Goal: Leave review/rating: Share an evaluation or opinion about a product, service, or content

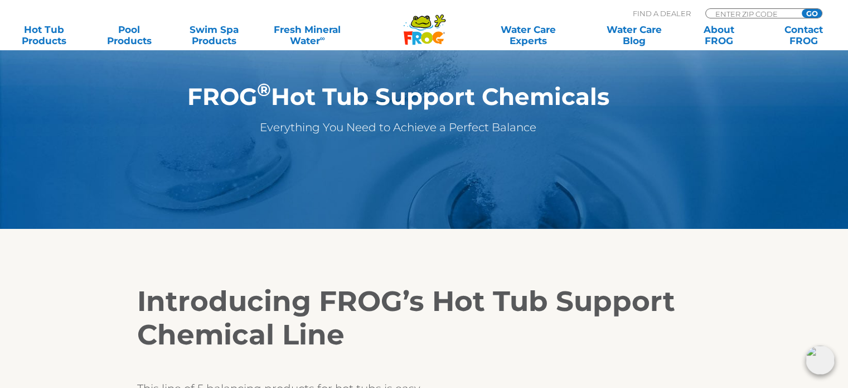
scroll to position [335, 0]
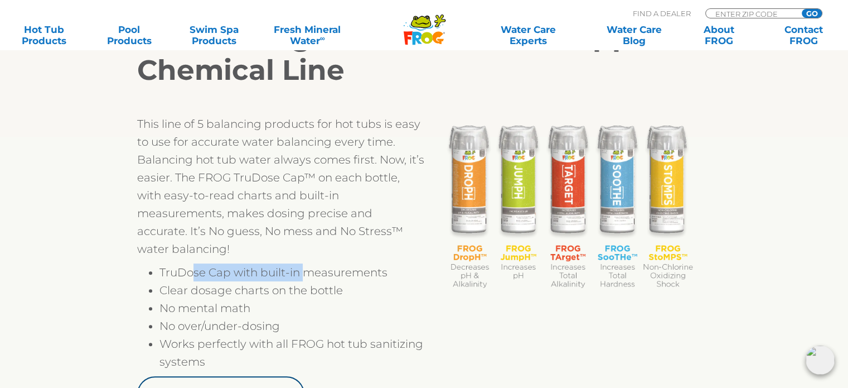
drag, startPoint x: 192, startPoint y: 272, endPoint x: 301, endPoint y: 278, distance: 109.5
click at [301, 278] on li "TruDose Cap with built-in measurements" at bounding box center [291, 272] width 265 height 18
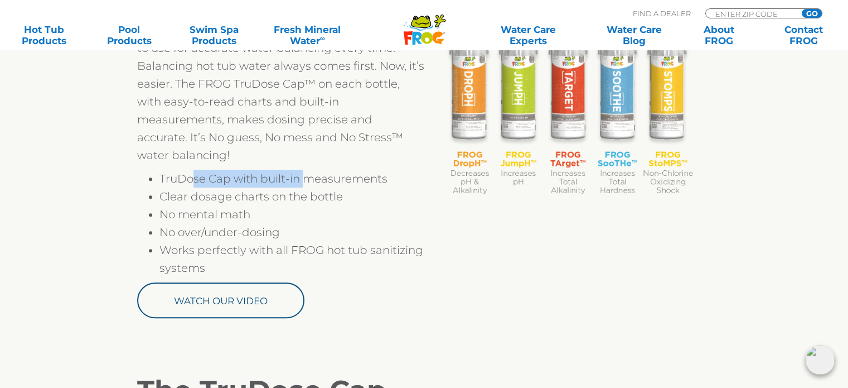
scroll to position [446, 0]
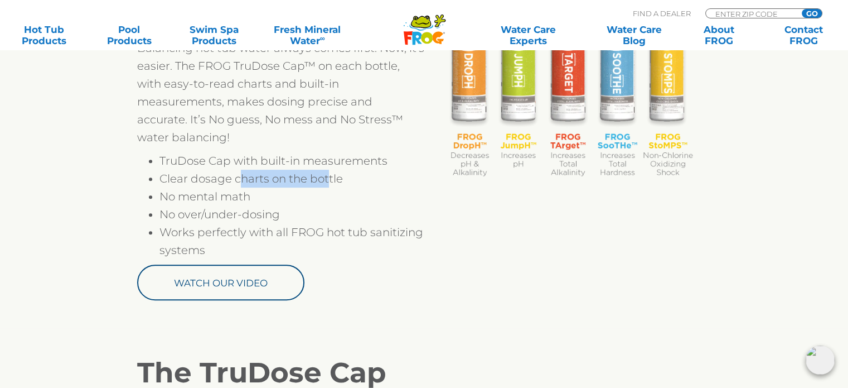
drag, startPoint x: 243, startPoint y: 181, endPoint x: 327, endPoint y: 181, distance: 84.2
click at [327, 181] on li "Clear dosage charts on the bottle" at bounding box center [291, 179] width 265 height 18
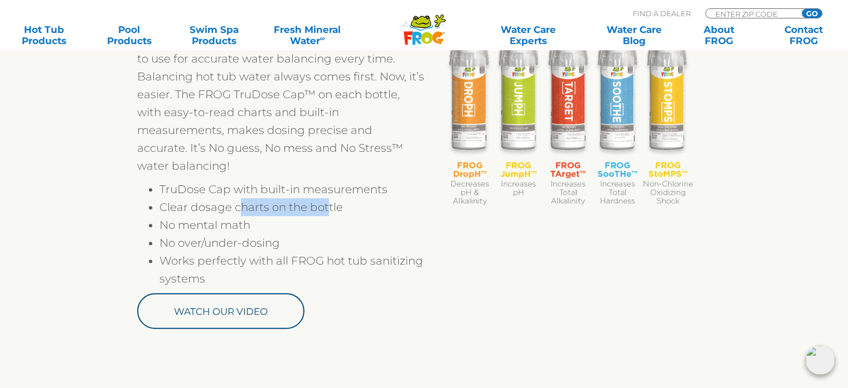
scroll to position [613, 0]
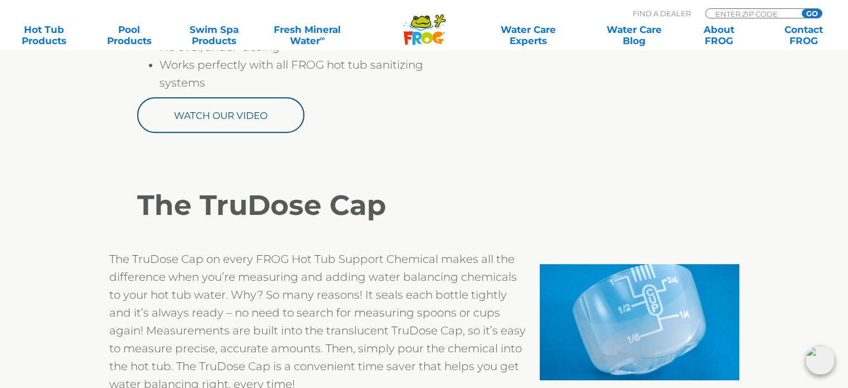
click at [331, 261] on p "The TruDose Cap on every FROG Hot Tub Support Chemical makes all the difference…" at bounding box center [319, 321] width 420 height 143
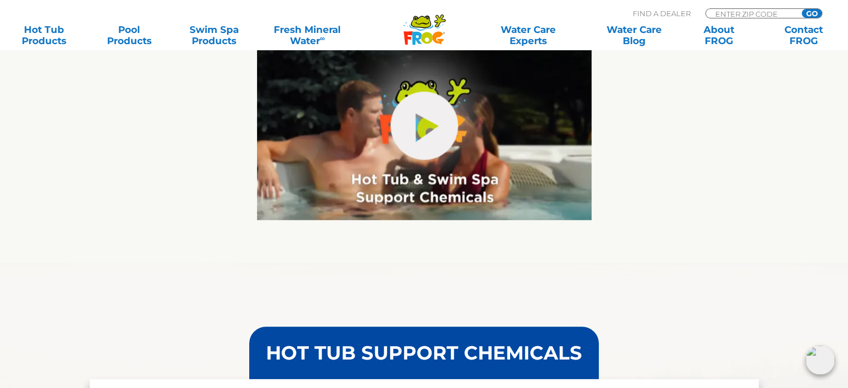
scroll to position [446, 0]
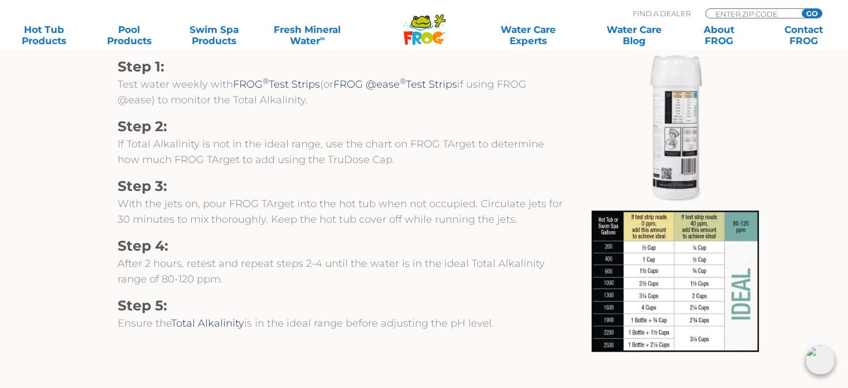
scroll to position [1227, 0]
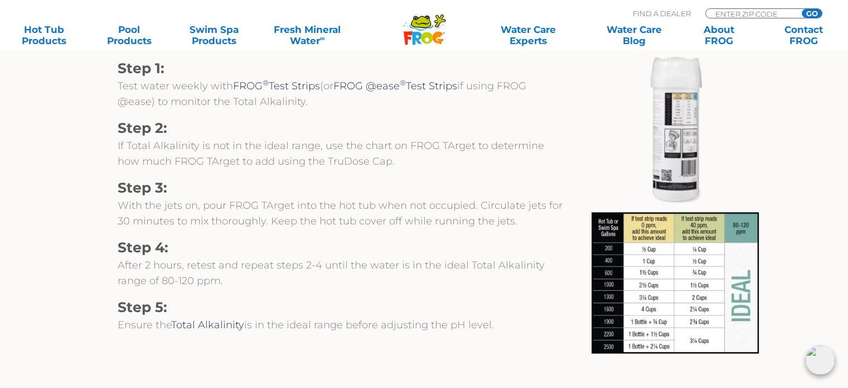
click at [722, 302] on img at bounding box center [675, 282] width 167 height 141
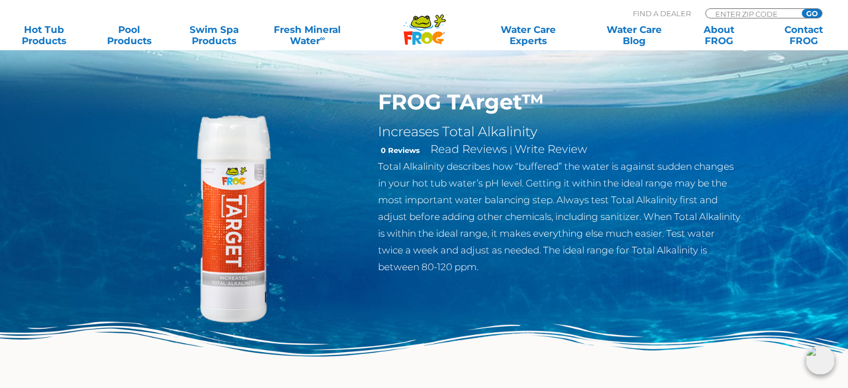
scroll to position [0, 0]
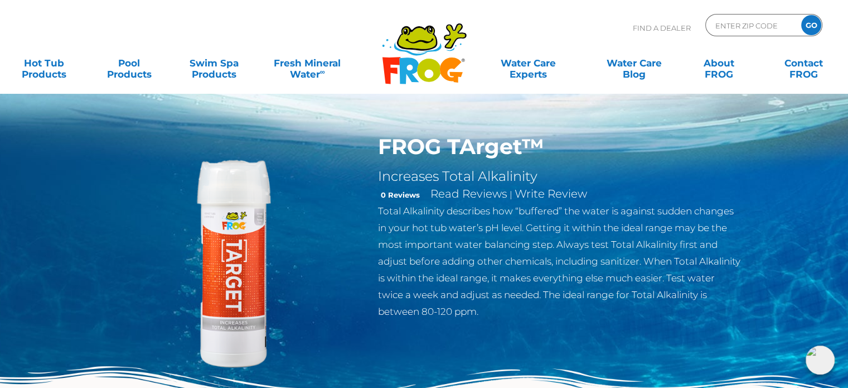
click at [534, 194] on link "Write Review" at bounding box center [551, 193] width 72 height 13
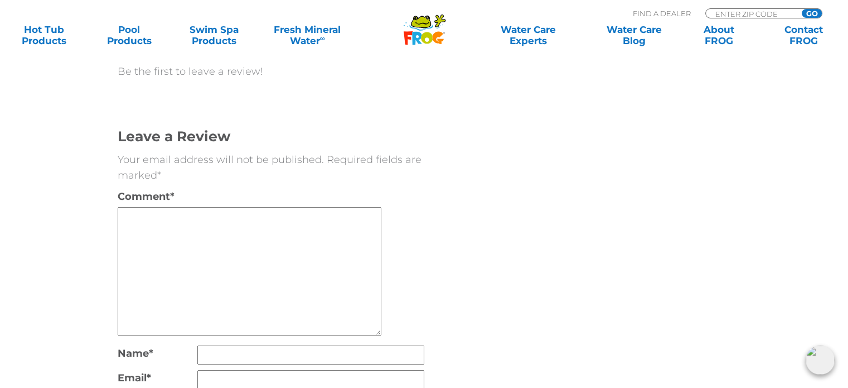
scroll to position [3578, 0]
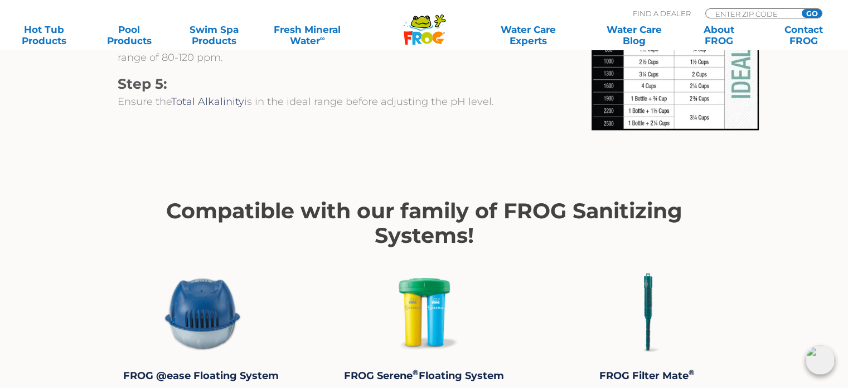
scroll to position [892, 0]
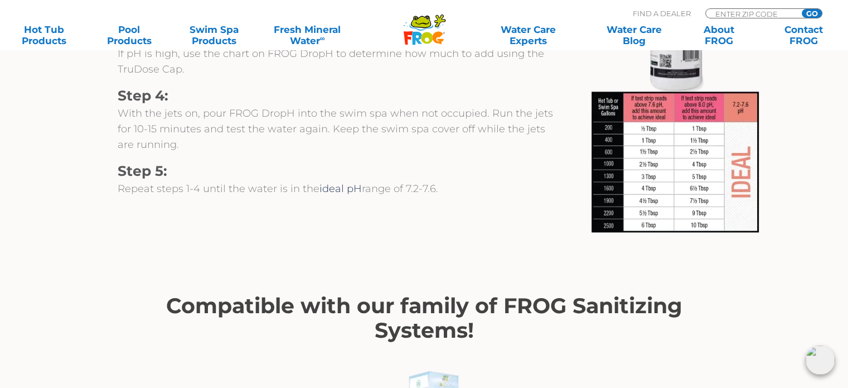
scroll to position [1673, 0]
